Goal: Task Accomplishment & Management: Manage account settings

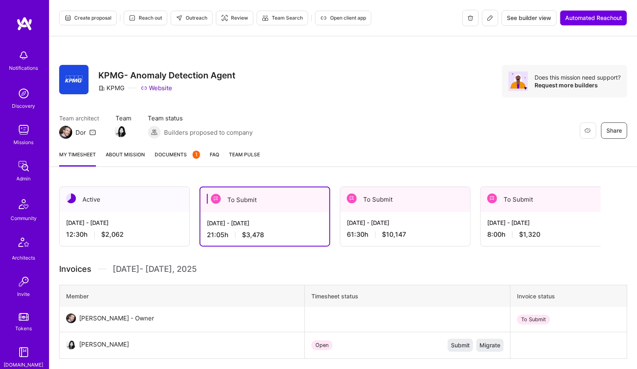
click at [25, 155] on div "Notifications Discovery Missions Admin Community Architects Invite Tokens A.Gui…" at bounding box center [24, 261] width 49 height 431
click at [27, 163] on img at bounding box center [24, 166] width 16 height 16
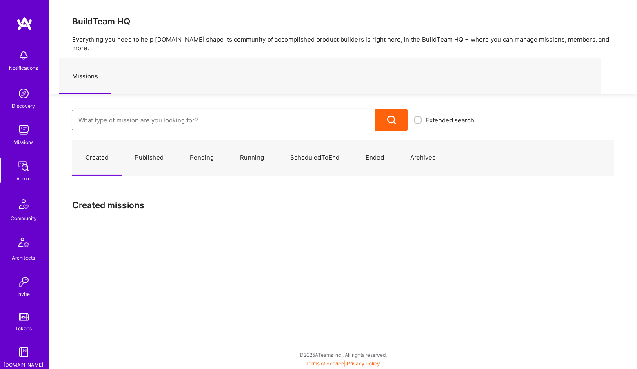
click at [161, 112] on input at bounding box center [223, 120] width 290 height 21
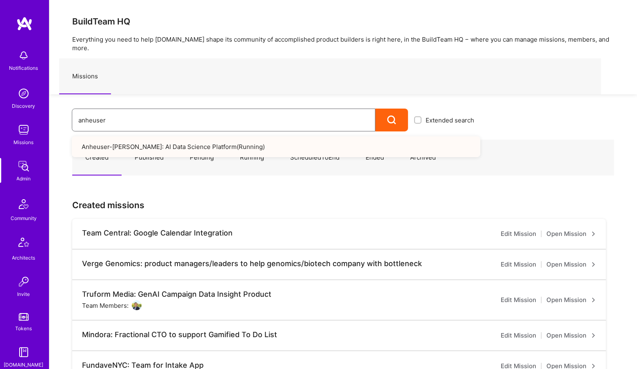
type input "anheuser"
click at [171, 140] on link "Anheuser-Busch: AI Data Science Platform ( Running )" at bounding box center [276, 146] width 408 height 21
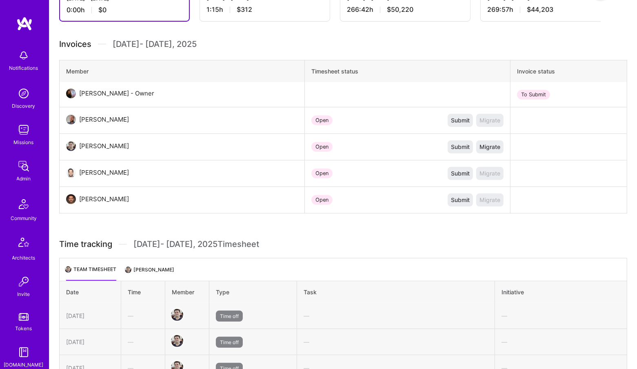
scroll to position [323, 0]
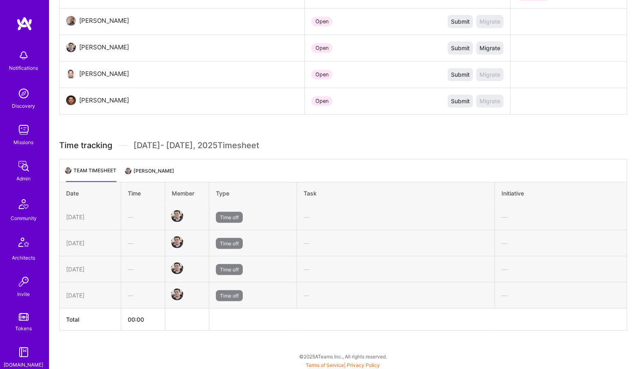
click at [147, 169] on li "[PERSON_NAME]" at bounding box center [150, 174] width 48 height 16
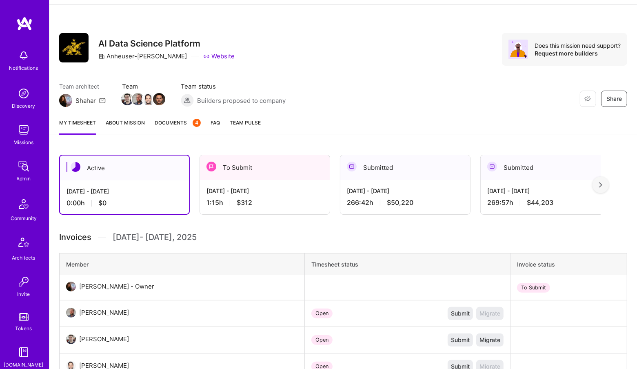
scroll to position [0, 0]
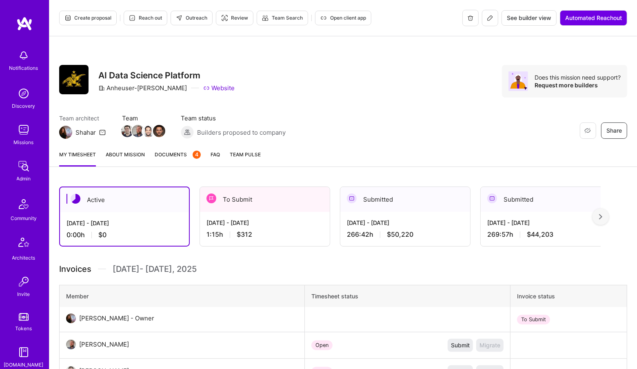
click at [23, 168] on img at bounding box center [24, 166] width 16 height 16
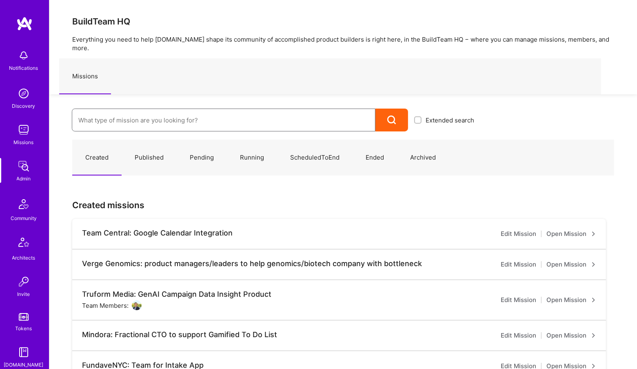
click at [104, 119] on input at bounding box center [223, 120] width 290 height 21
type input "i"
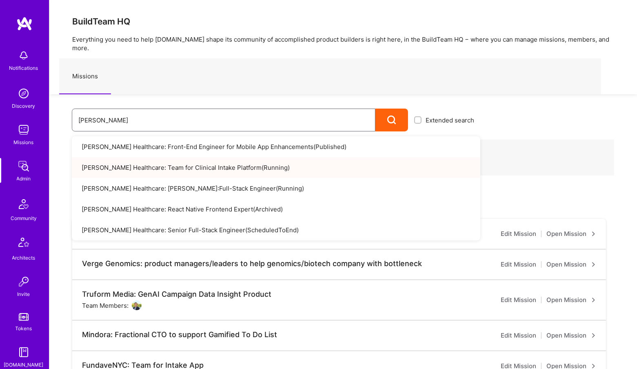
type input "roger"
click at [207, 157] on link "Roger Healthcare: Team for Clinical Intake Platform ( Running )" at bounding box center [276, 167] width 408 height 21
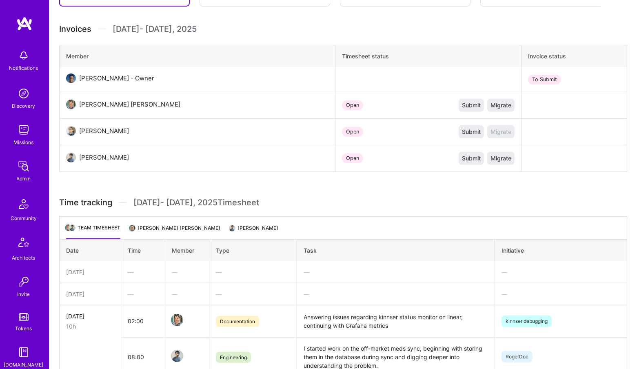
scroll to position [394, 0]
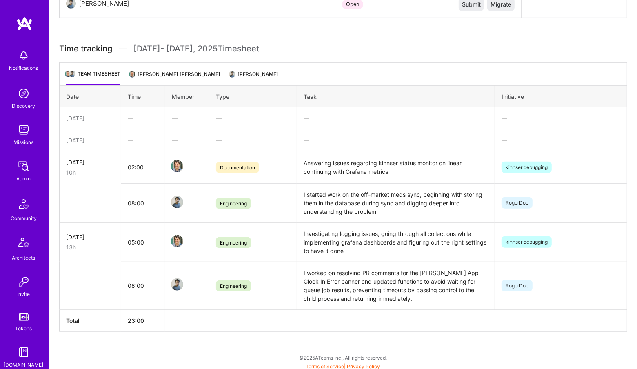
click at [27, 171] on img at bounding box center [24, 166] width 16 height 16
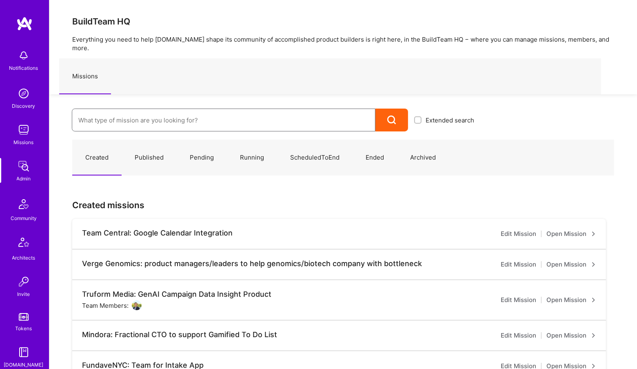
click at [168, 110] on input at bounding box center [223, 120] width 290 height 21
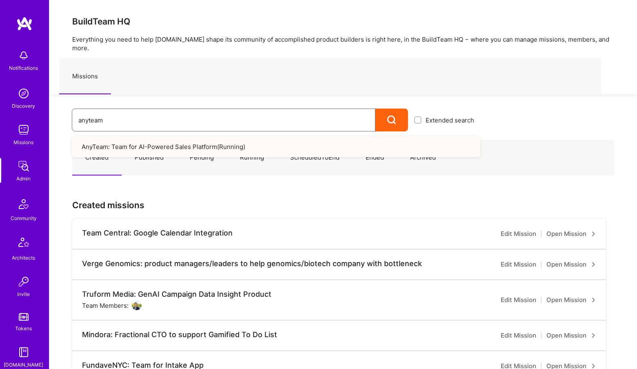
type input "anyteam"
click at [173, 136] on link "AnyTeam: Team for AI-Powered Sales Platform ( Running )" at bounding box center [276, 146] width 408 height 21
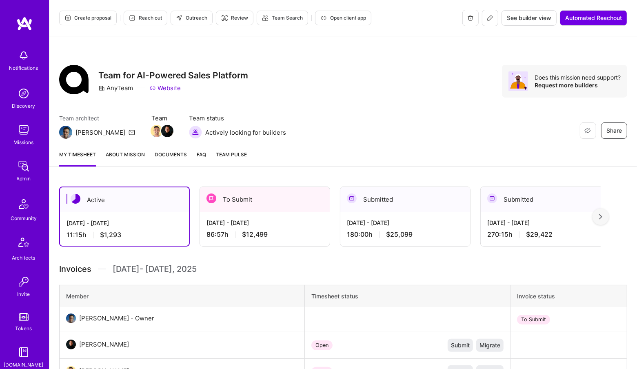
click at [494, 17] on button at bounding box center [490, 18] width 16 height 16
click at [26, 177] on div "Admin" at bounding box center [24, 178] width 14 height 9
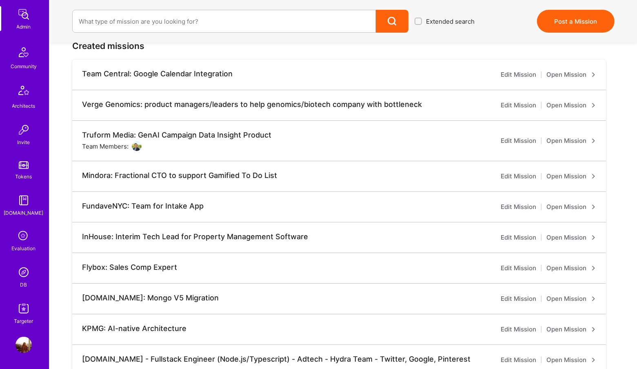
scroll to position [162, 0]
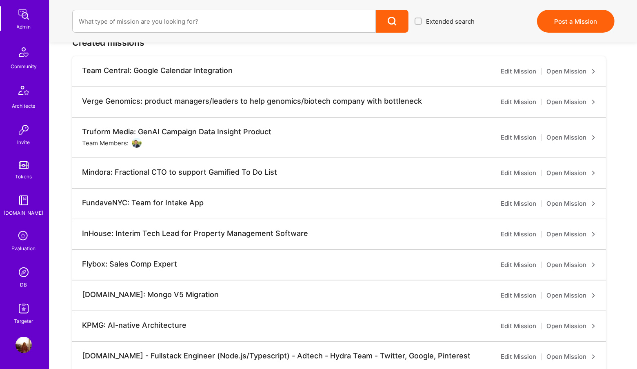
click at [27, 276] on img at bounding box center [24, 272] width 16 height 16
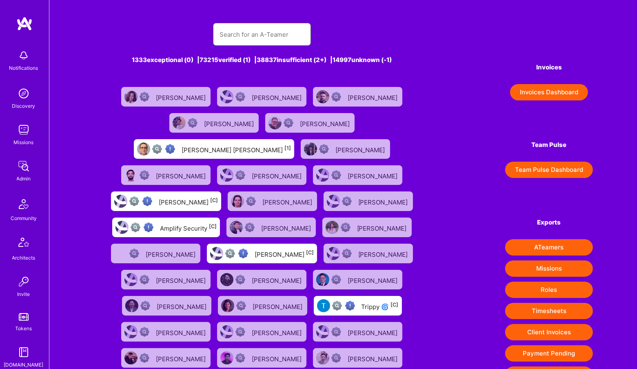
click at [241, 38] on input "text" at bounding box center [261, 34] width 85 height 21
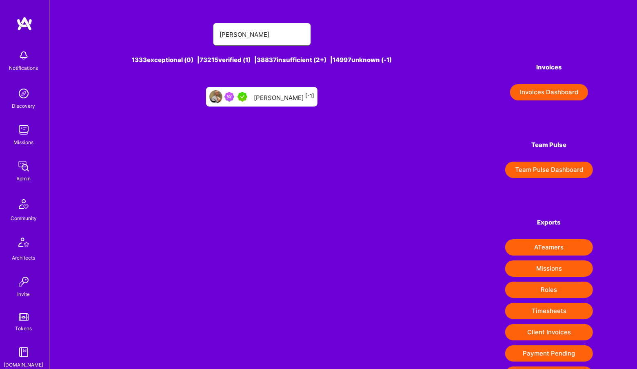
type input "andrew dugg"
click at [268, 100] on div "Andrew Duggan [-1]" at bounding box center [284, 96] width 60 height 11
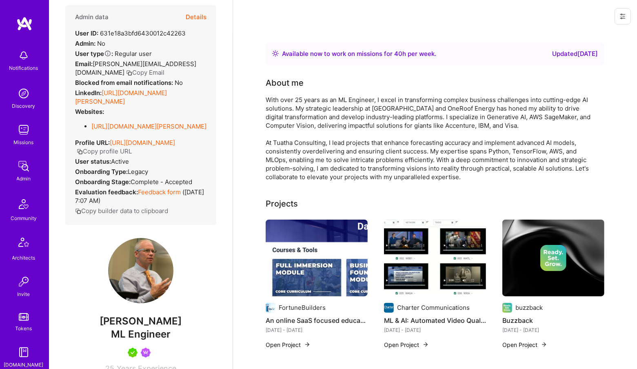
scroll to position [3, 0]
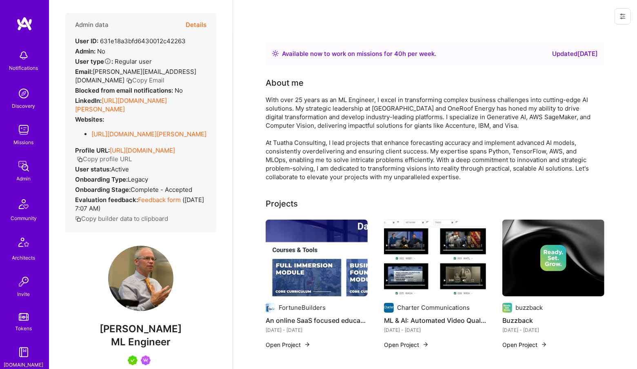
click at [204, 27] on button "Details" at bounding box center [196, 25] width 21 height 24
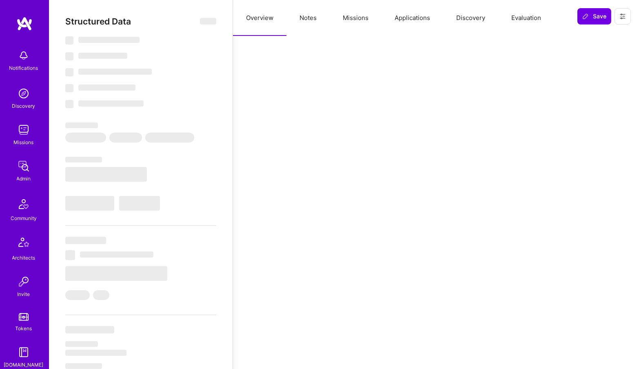
select select "Right Now"
select select "5"
select select "4"
select select "7"
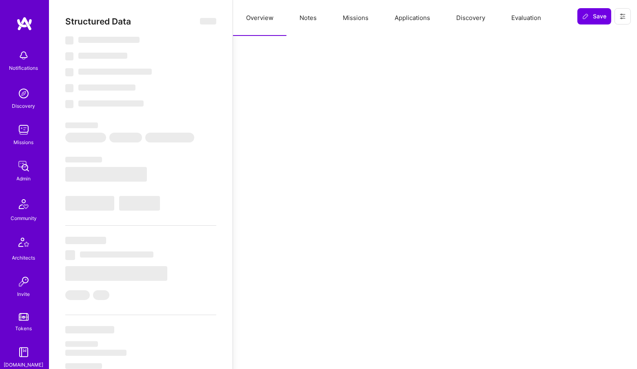
select select "US"
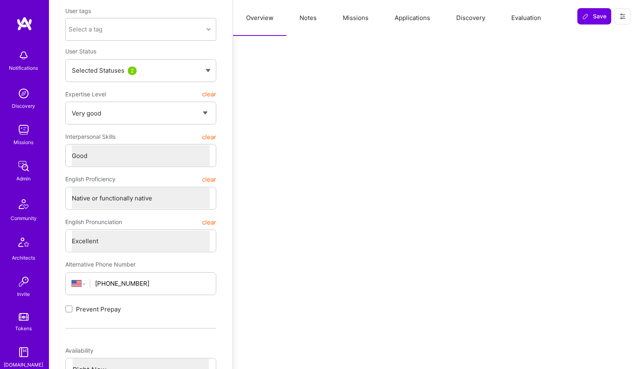
scroll to position [0, 0]
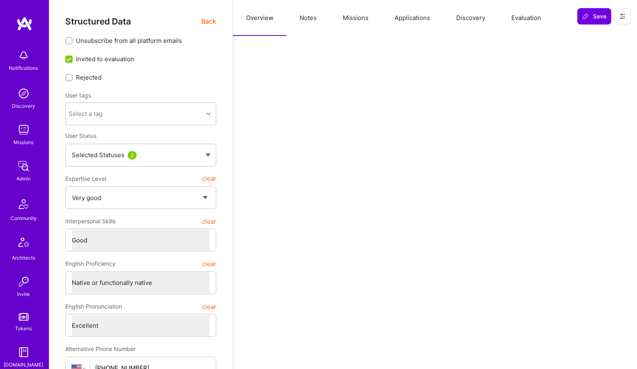
click at [204, 20] on span "Back" at bounding box center [208, 21] width 15 height 10
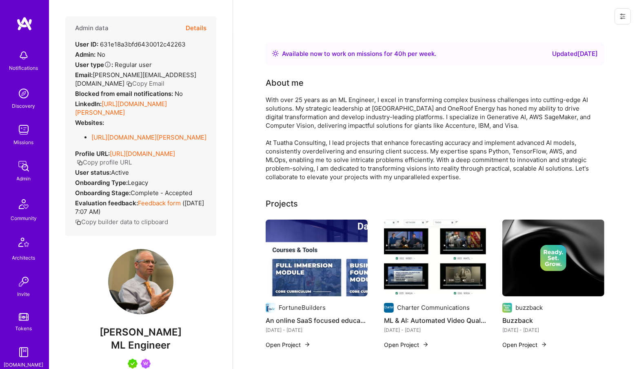
click at [24, 175] on div "Admin" at bounding box center [24, 178] width 14 height 9
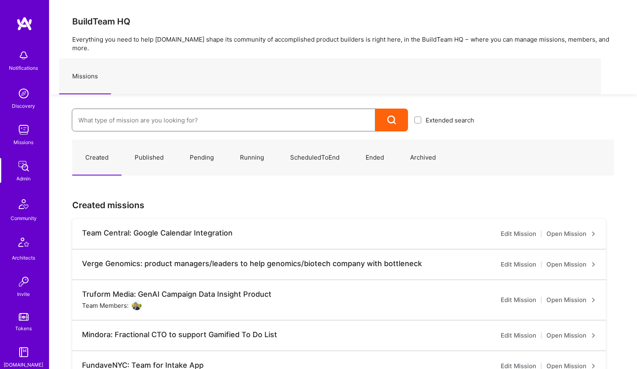
drag, startPoint x: 148, startPoint y: 112, endPoint x: 138, endPoint y: 113, distance: 9.8
click at [148, 112] on input at bounding box center [223, 120] width 290 height 21
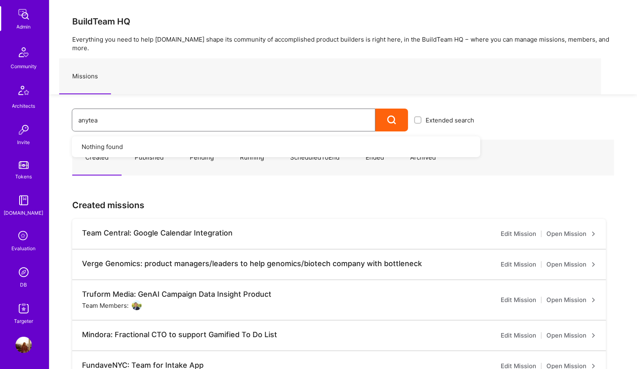
type input "anyteam"
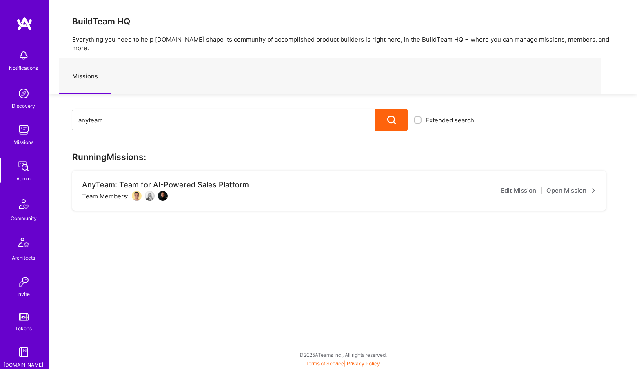
click at [582, 186] on link "Open Mission" at bounding box center [571, 191] width 50 height 10
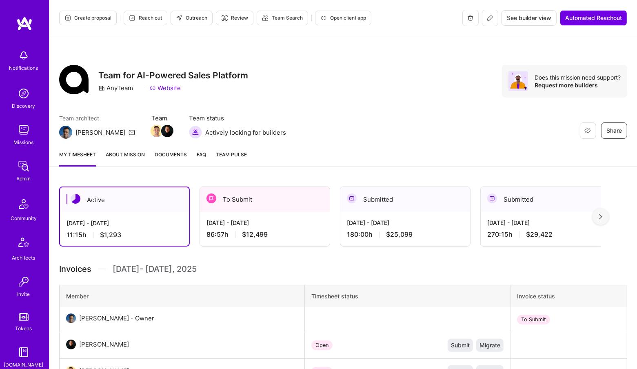
click at [493, 24] on button at bounding box center [490, 18] width 16 height 16
